Goal: Information Seeking & Learning: Learn about a topic

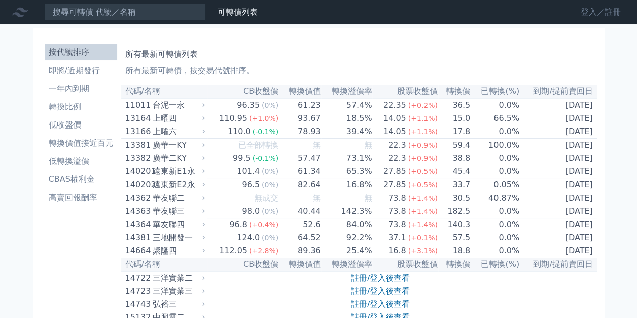
click at [592, 11] on link "登入／註冊" at bounding box center [600, 12] width 56 height 16
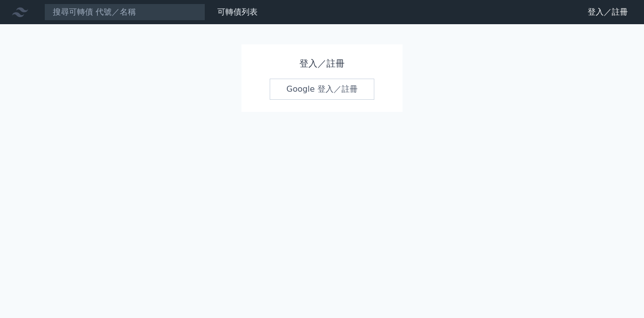
click at [320, 94] on link "Google 登入／註冊" at bounding box center [322, 89] width 105 height 21
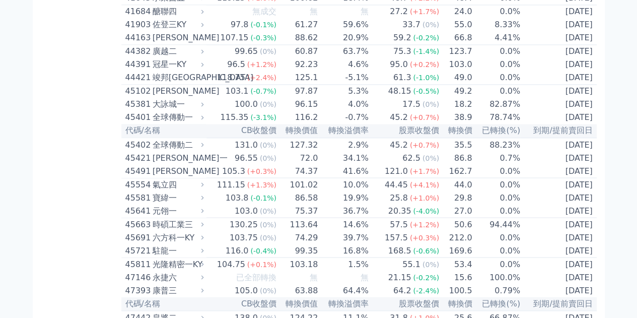
scroll to position [2751, 0]
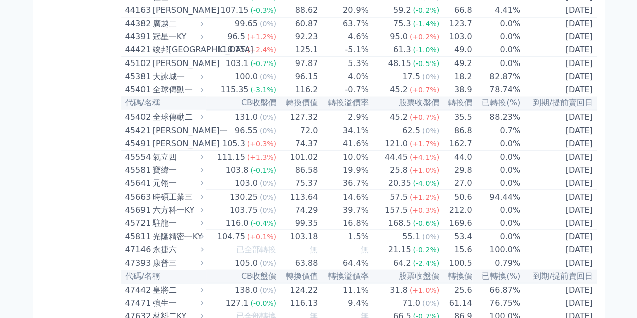
click at [104, 183] on div "按代號排序 即將/近期發行 一年內到期 轉換比例 低收盤價 轉換價值接近百元 低轉換溢價 CBAS權利金 高賣回報酬率" at bounding box center [81, 187] width 81 height 5796
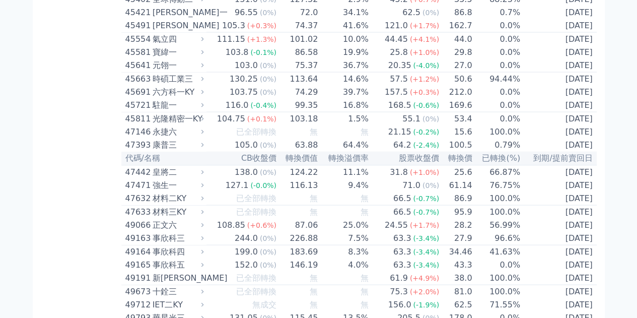
scroll to position [2890, 0]
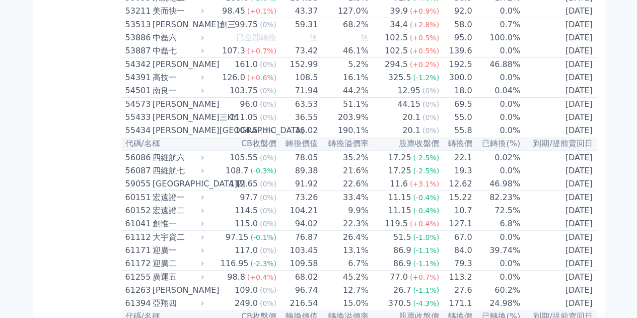
scroll to position [3743, 0]
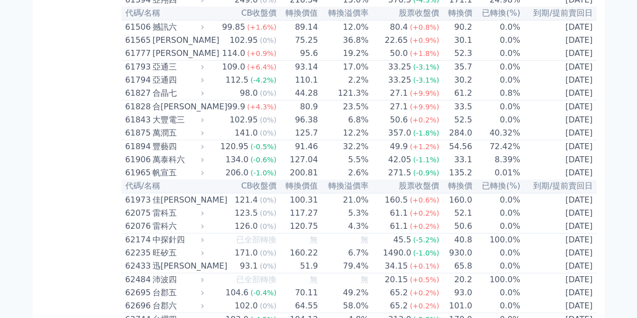
scroll to position [4359, 0]
